Goal: Task Accomplishment & Management: Use online tool/utility

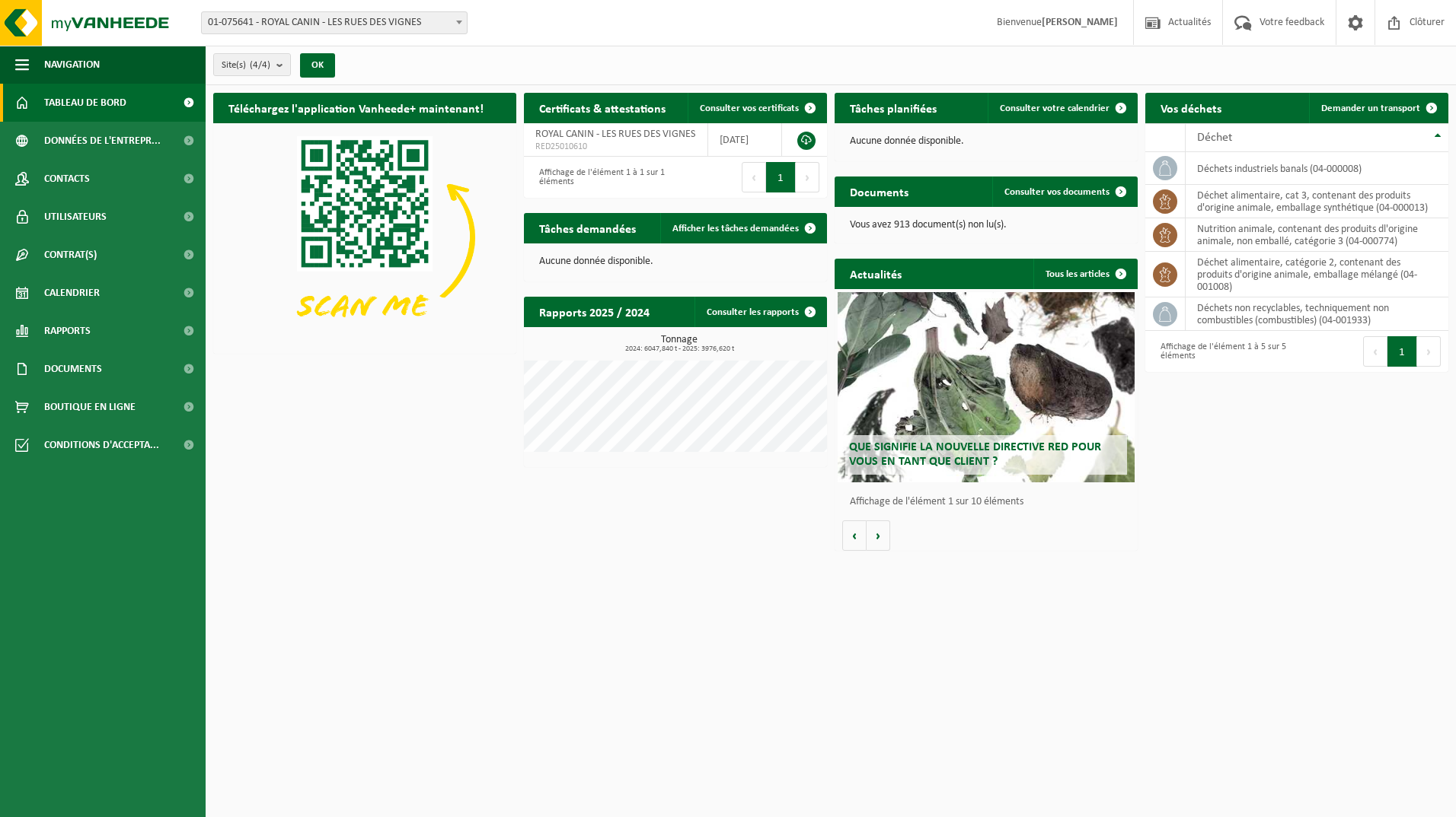
drag, startPoint x: 1350, startPoint y: 109, endPoint x: 1060, endPoint y: 164, distance: 295.2
click at [1351, 109] on span "Demander un transport" at bounding box center [1371, 109] width 99 height 10
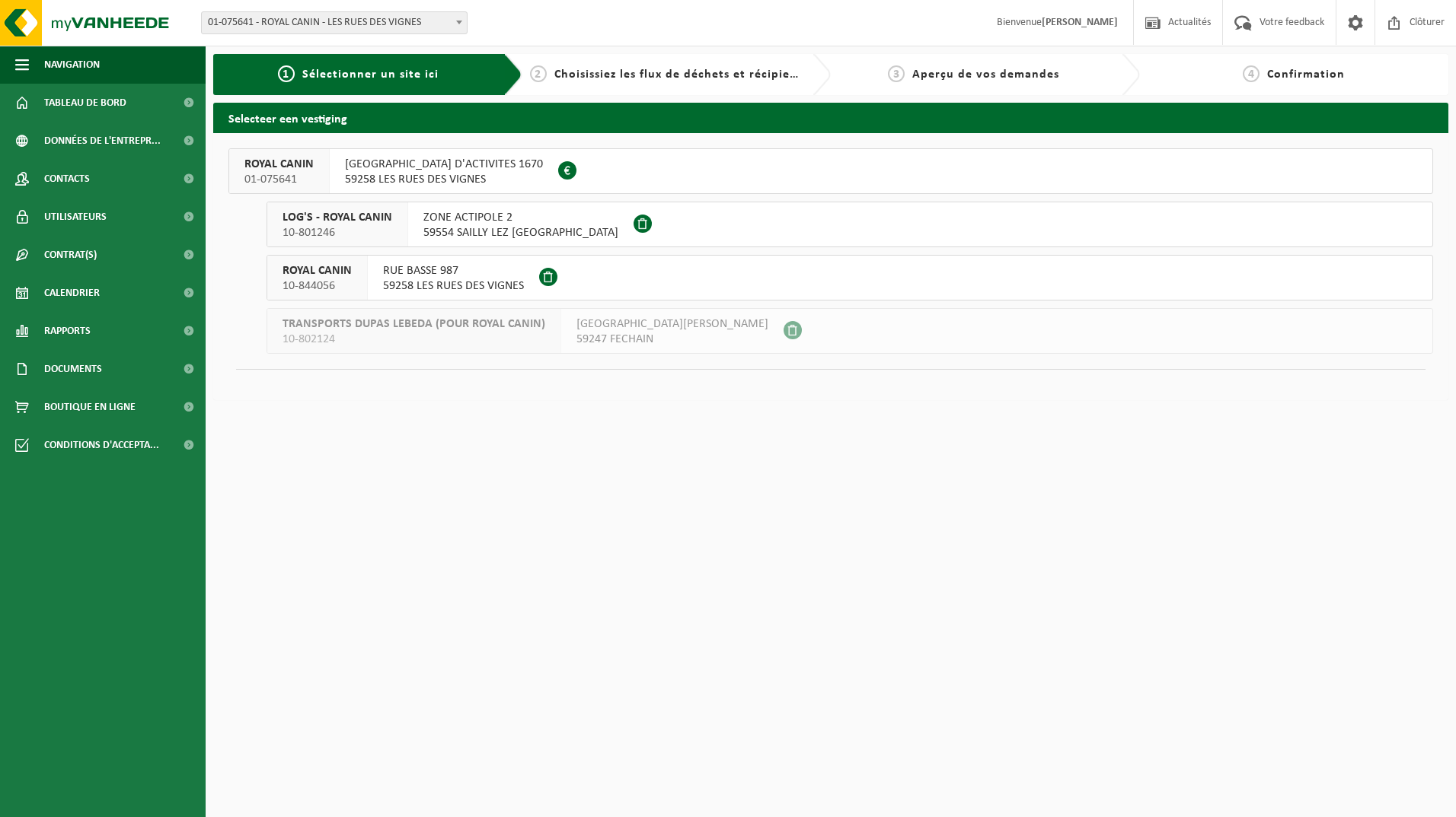
click at [441, 167] on span "RUE HAUTE ZONE D'ACTIVITES 1670" at bounding box center [443, 165] width 198 height 15
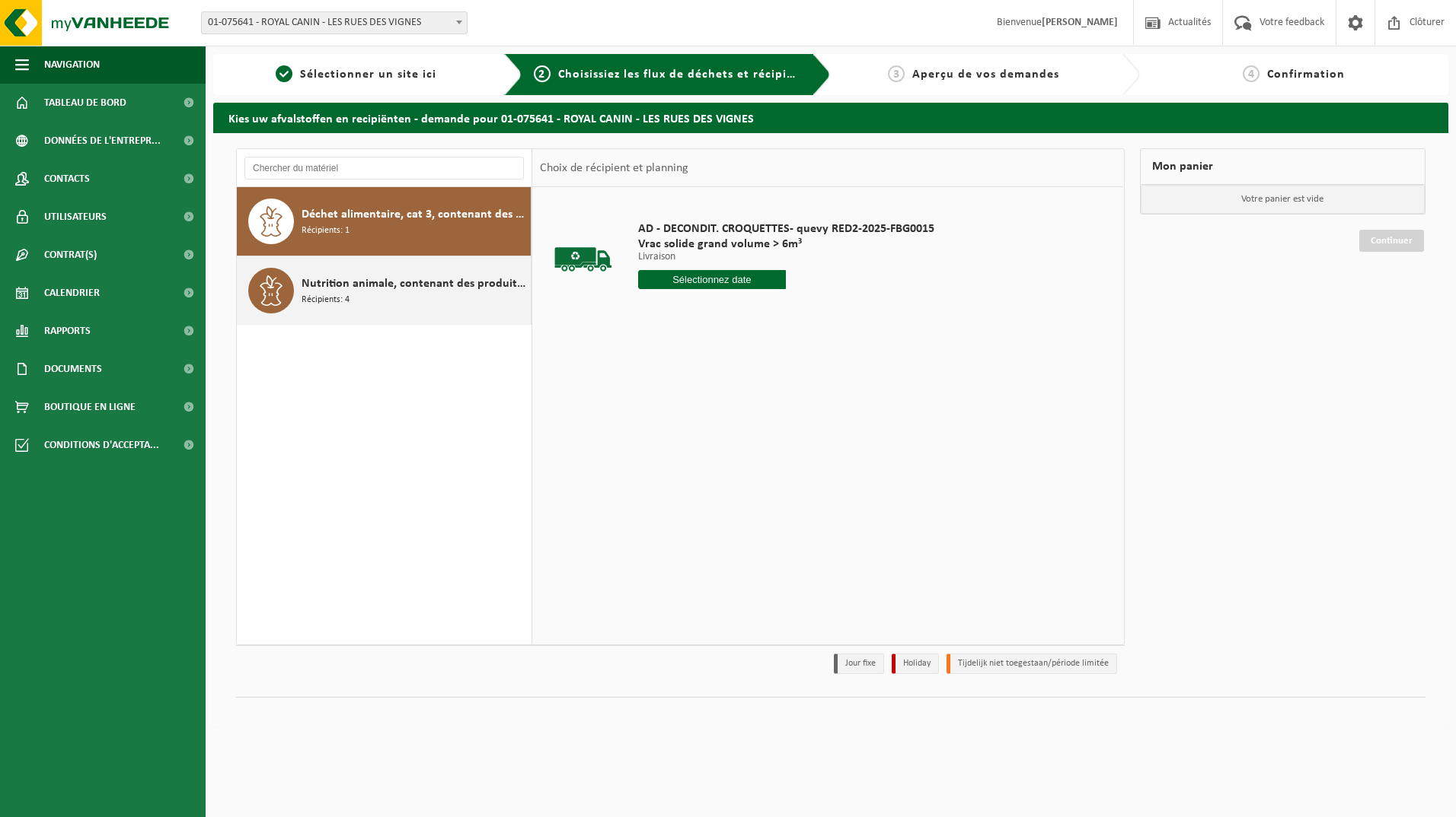
click at [372, 285] on span "Nutrition animale, contenant des produits dl'origine animale, non emballé, caté…" at bounding box center [414, 284] width 226 height 19
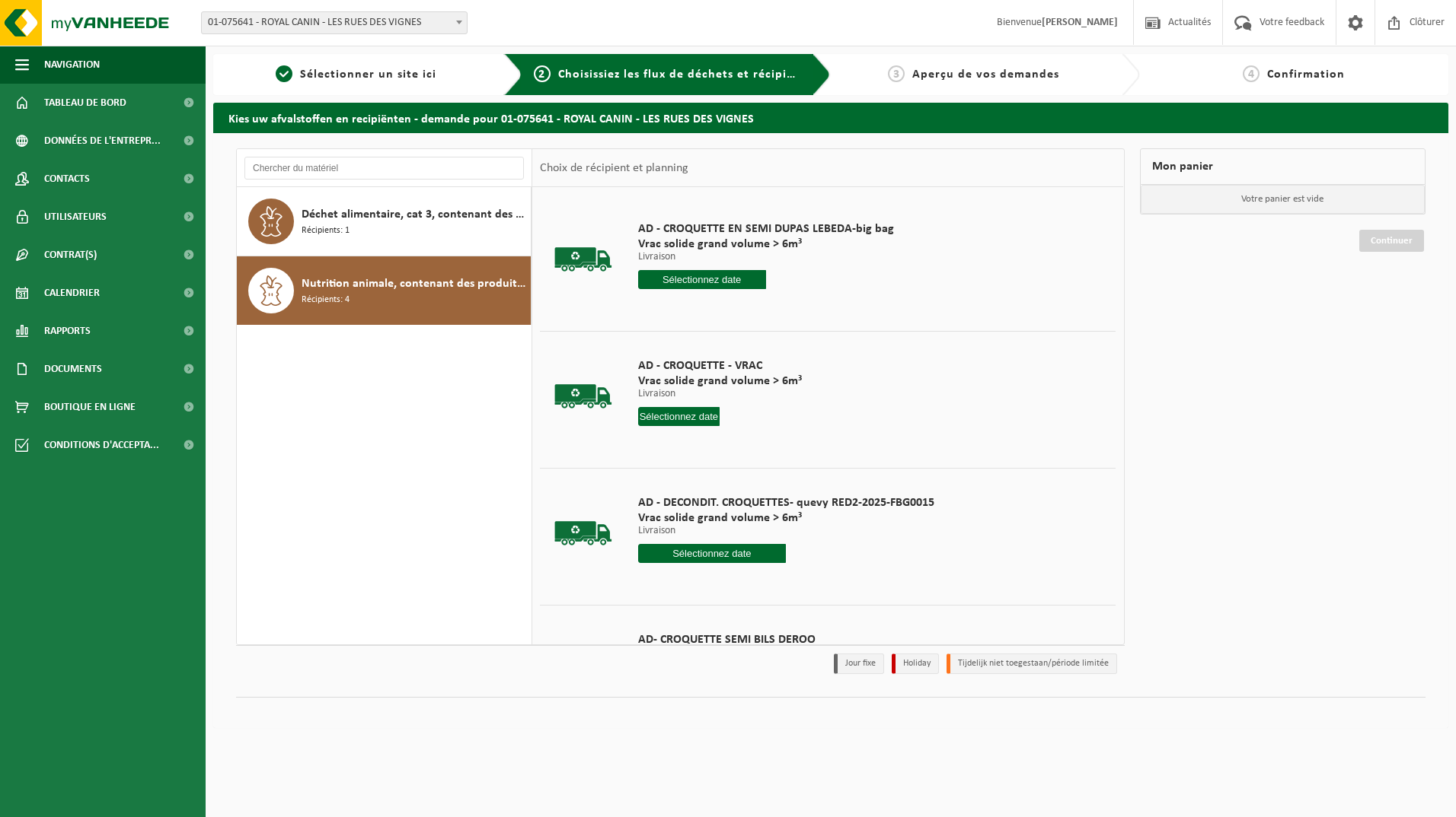
click at [666, 413] on input "text" at bounding box center [679, 416] width 82 height 19
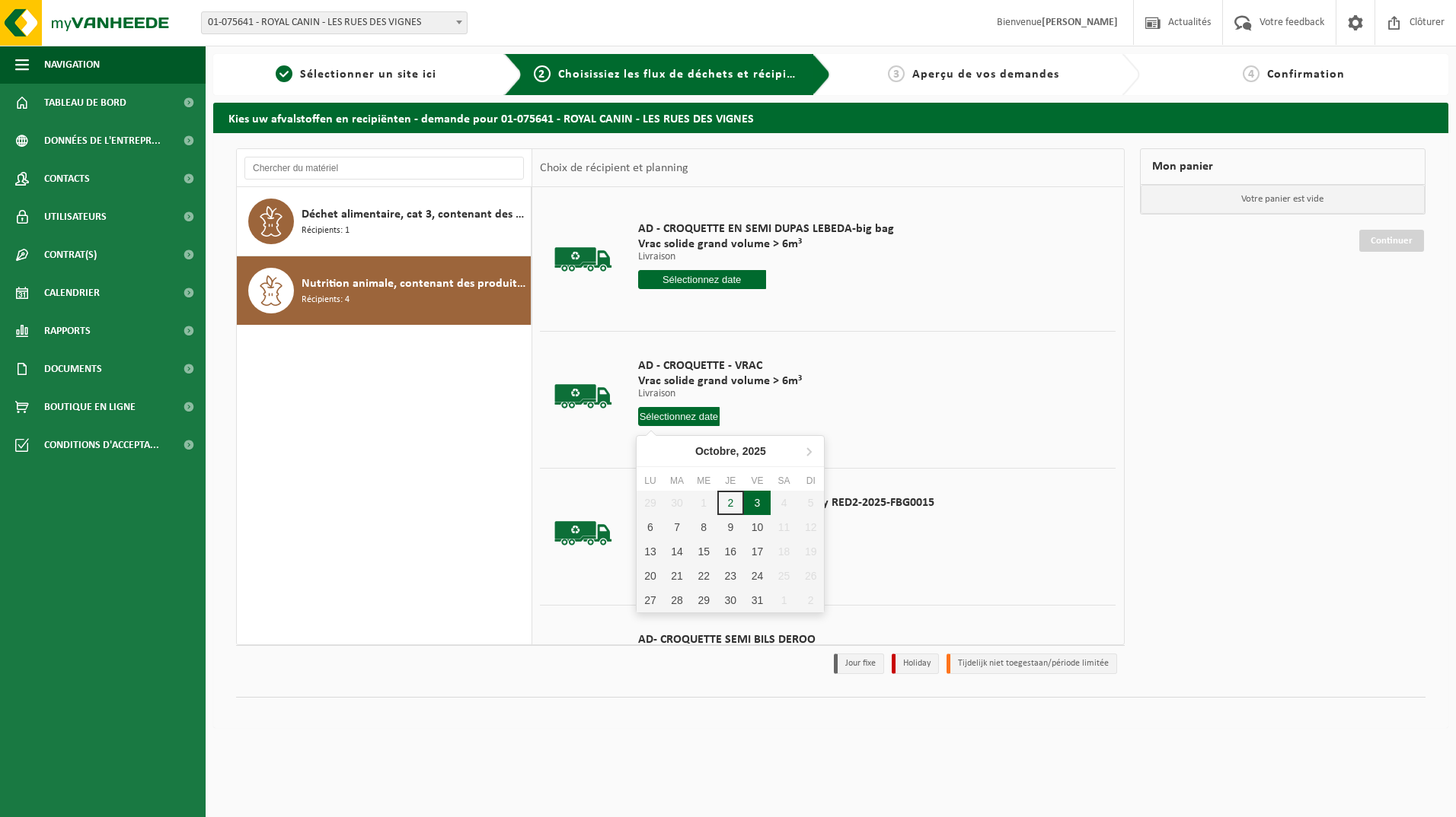
click at [760, 503] on div "3" at bounding box center [757, 503] width 26 height 24
type input "à partir de 2025-10-03"
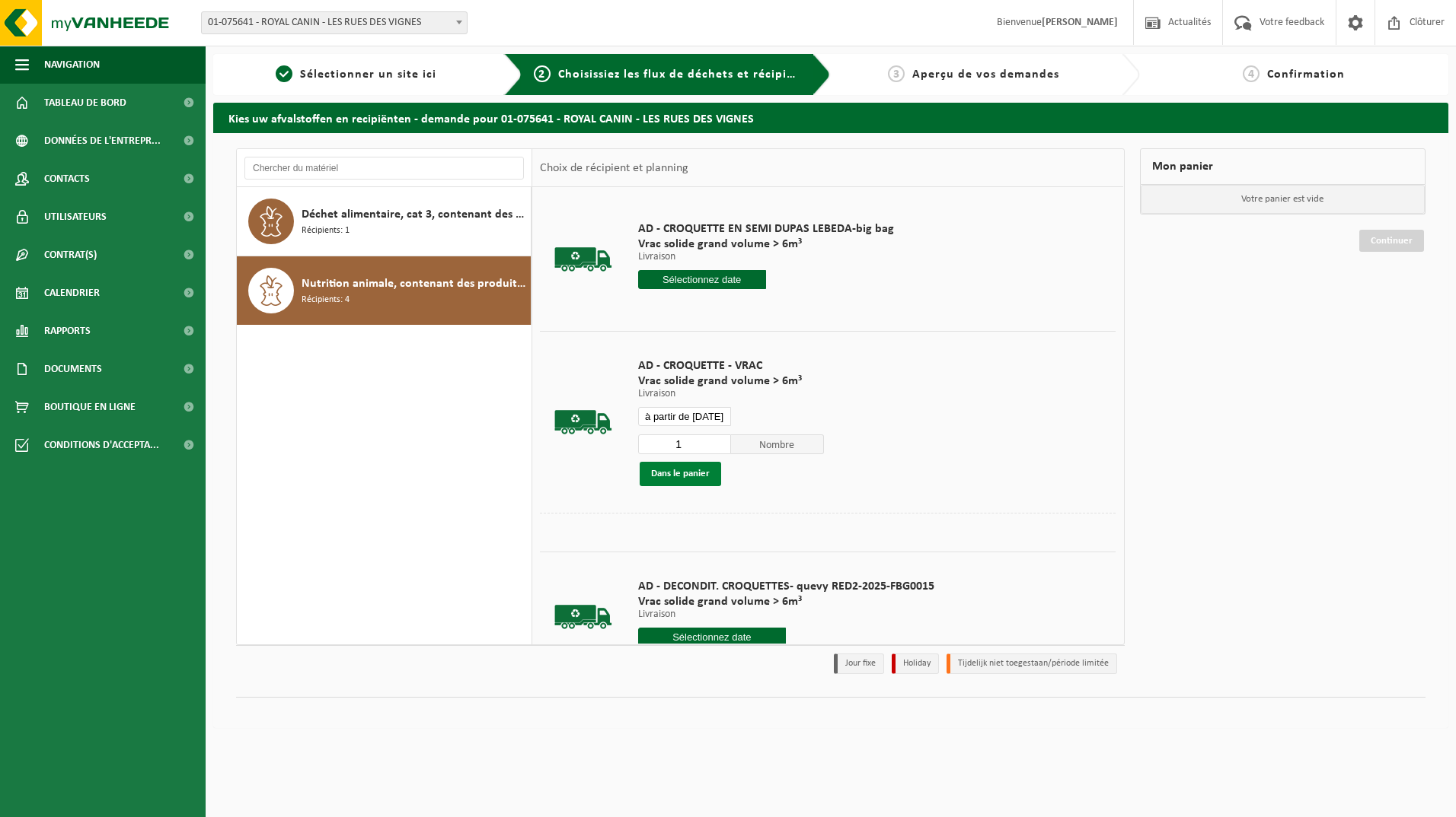
click at [695, 471] on button "Dans le panier" at bounding box center [680, 474] width 81 height 24
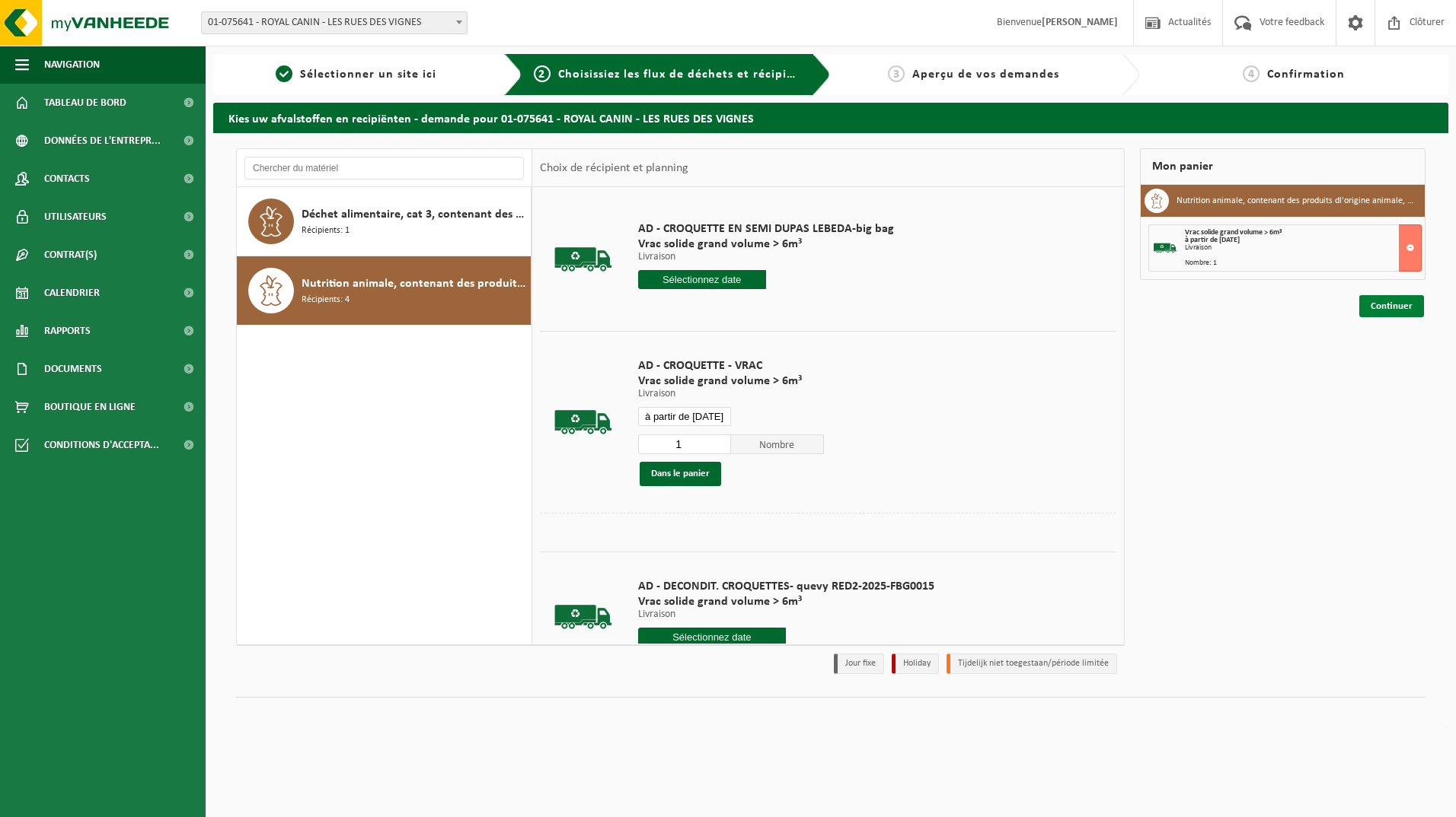
click at [1383, 303] on link "Continuer" at bounding box center [1390, 306] width 65 height 22
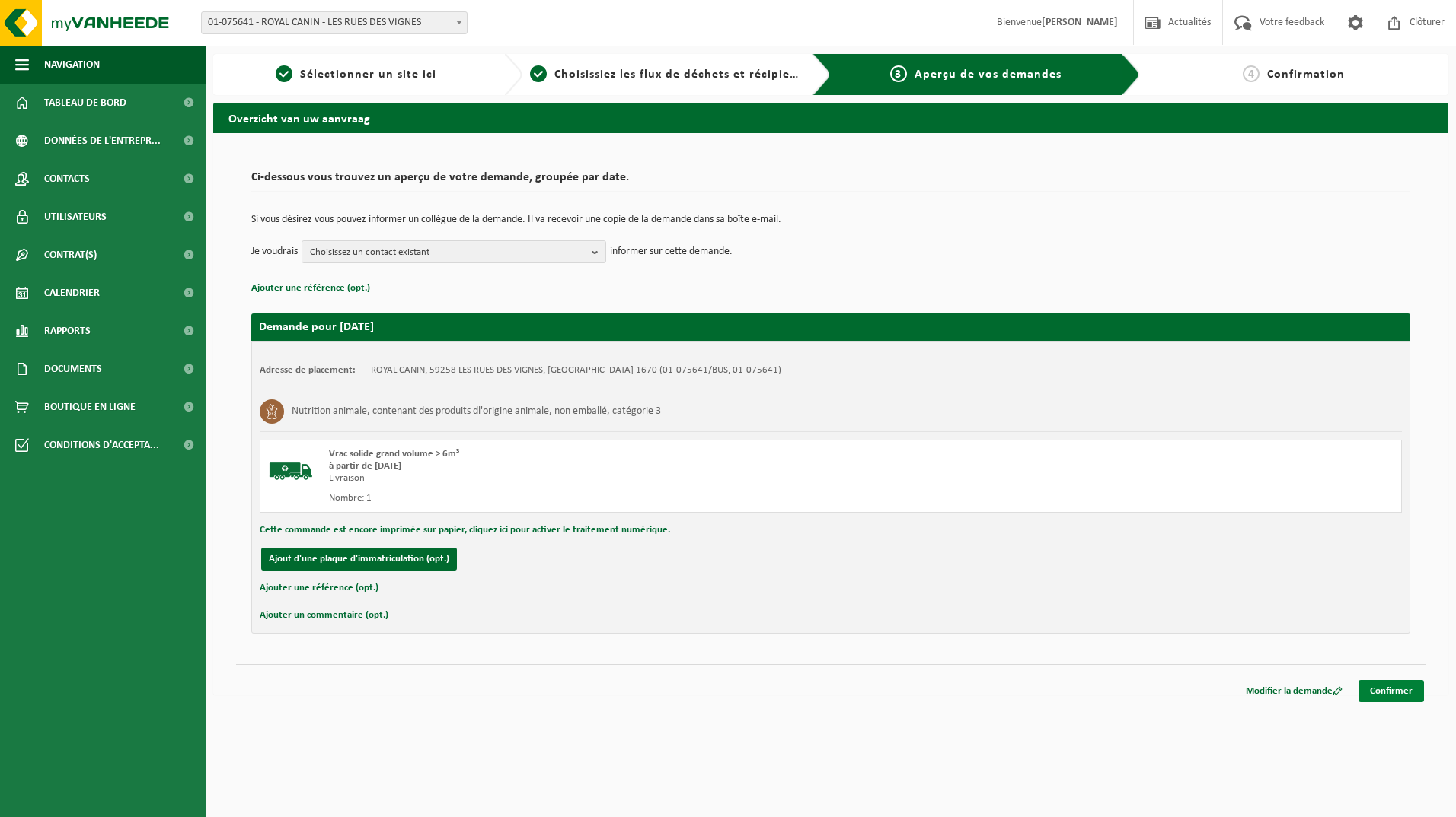
click at [1385, 690] on link "Confirmer" at bounding box center [1391, 692] width 66 height 22
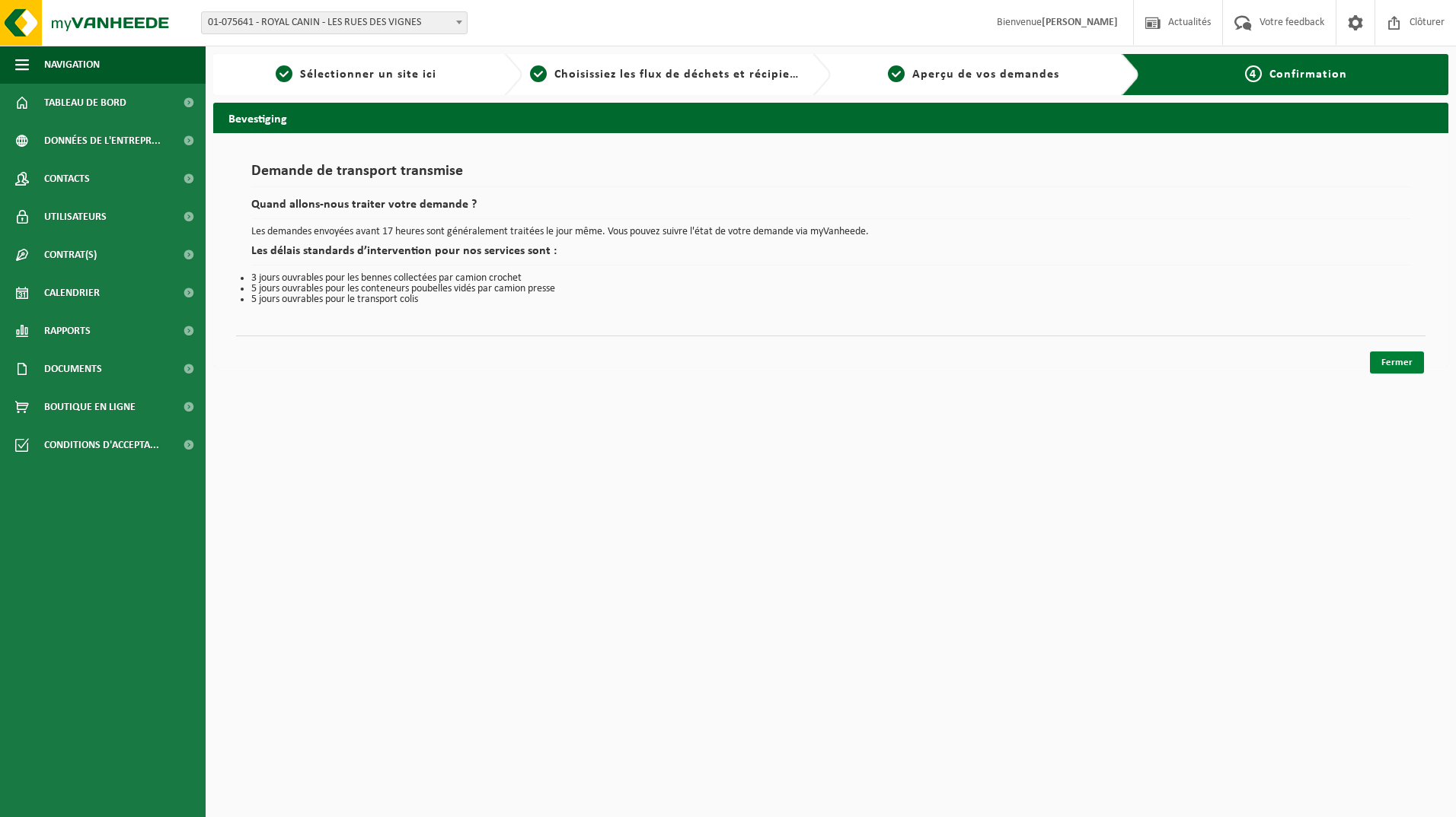
click at [1400, 352] on link "Fermer" at bounding box center [1397, 363] width 54 height 22
